Goal: Browse casually

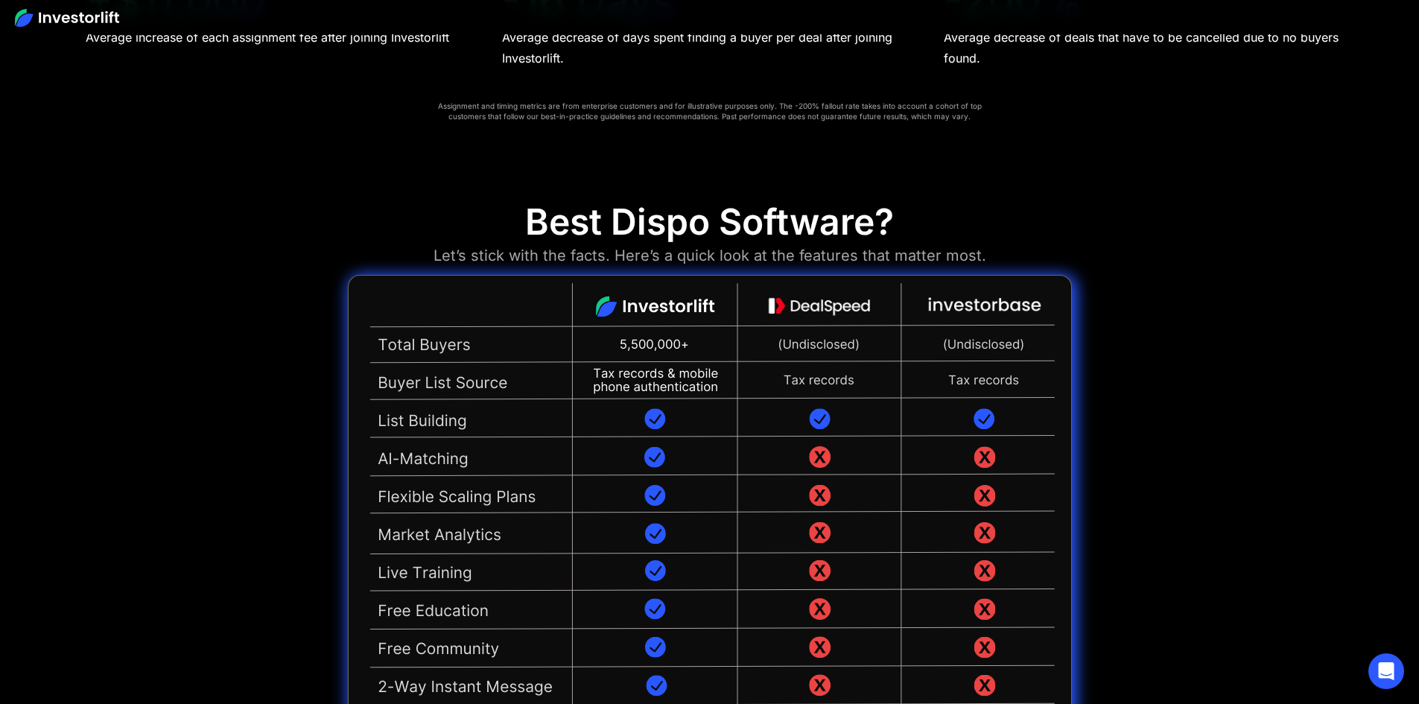
click at [959, 524] on img at bounding box center [710, 551] width 724 height 553
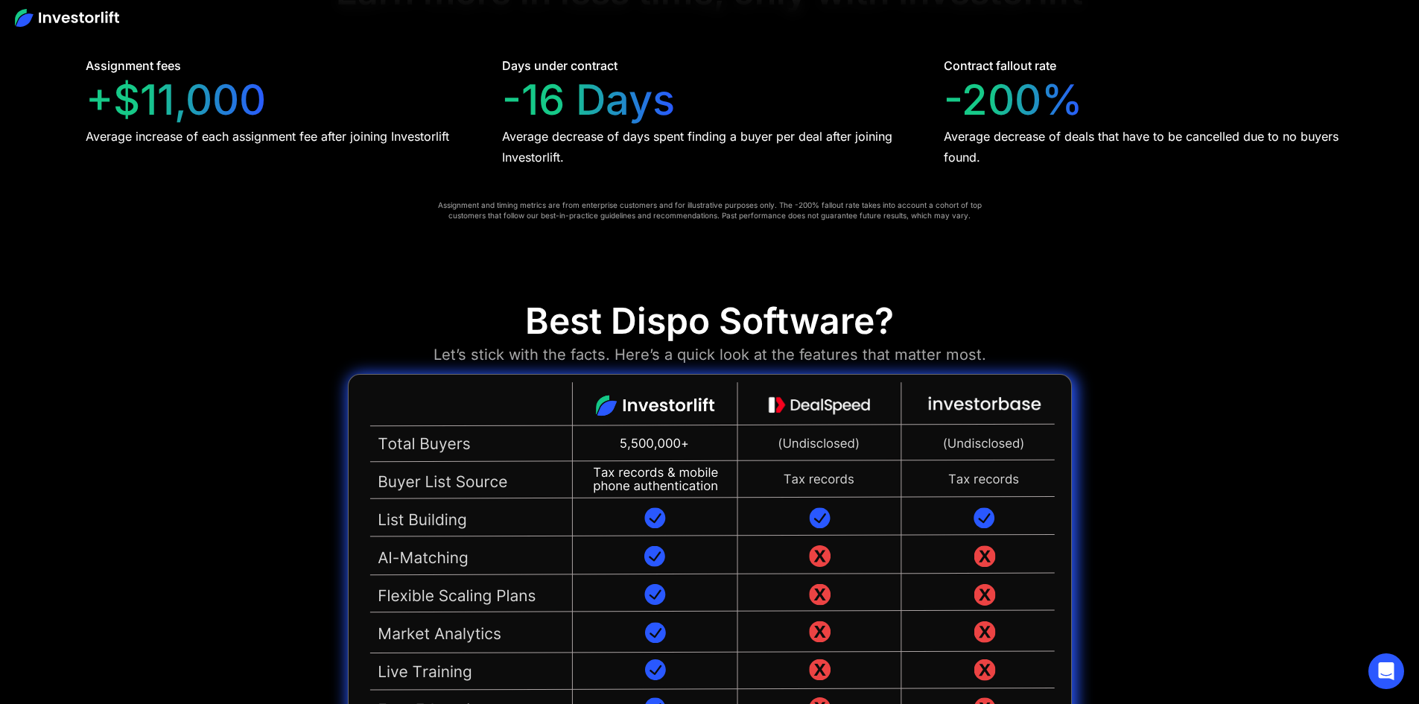
scroll to position [3514, 0]
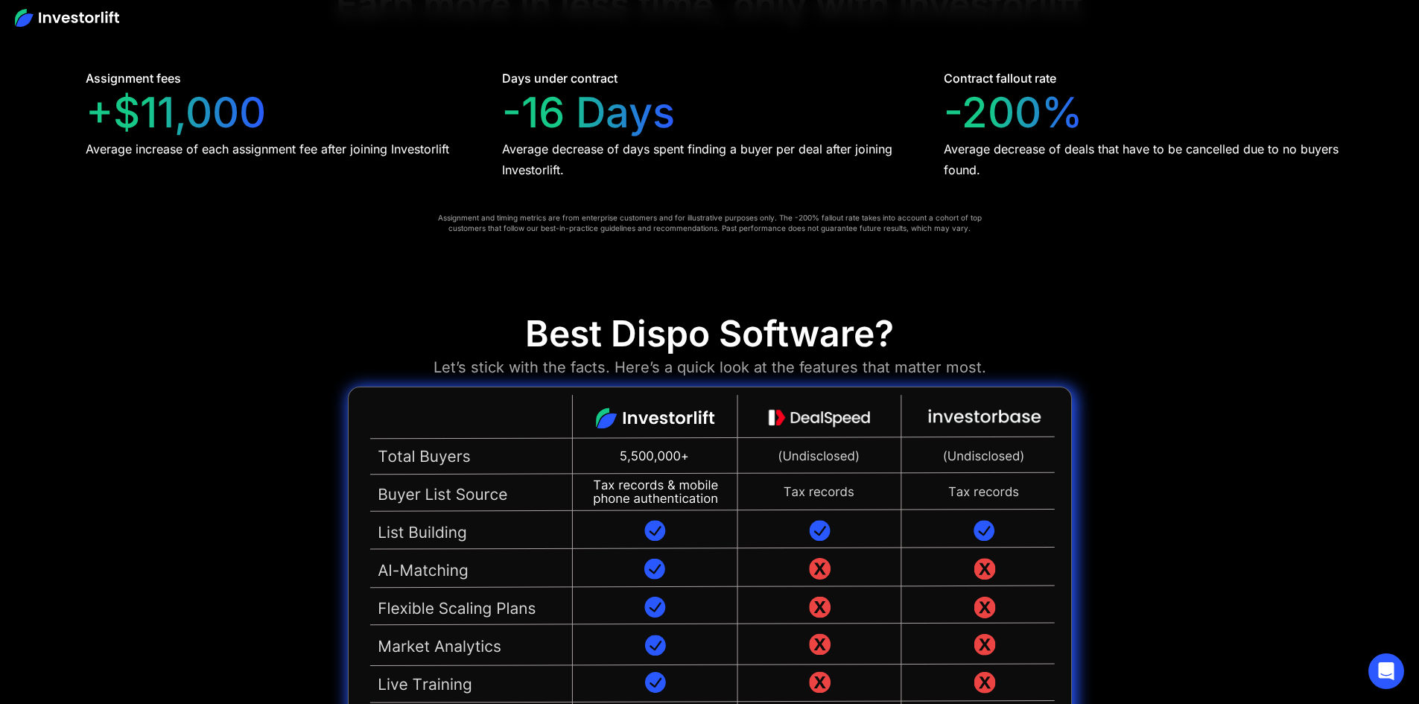
scroll to position [3575, 0]
